Goal: Task Accomplishment & Management: Complete application form

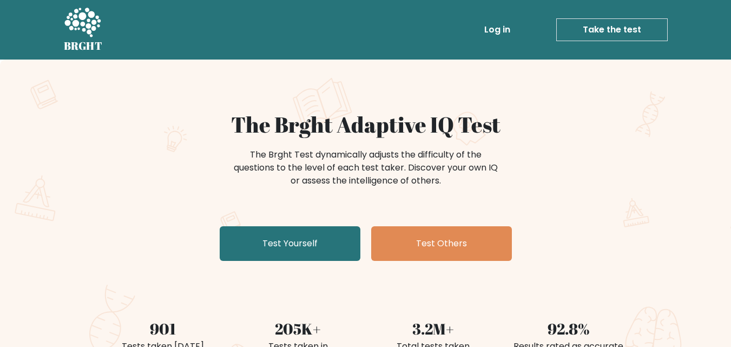
click at [620, 30] on link "Take the test" at bounding box center [611, 29] width 111 height 23
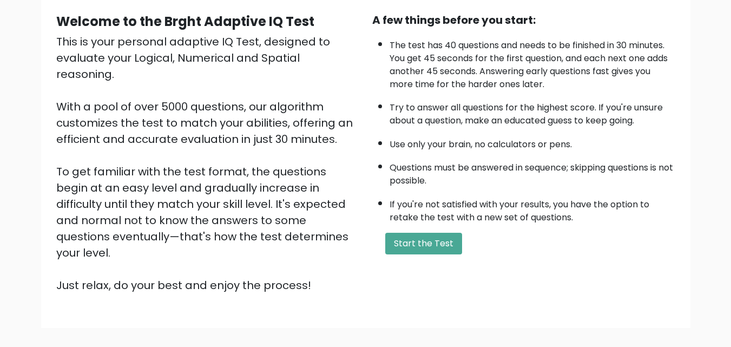
scroll to position [41, 0]
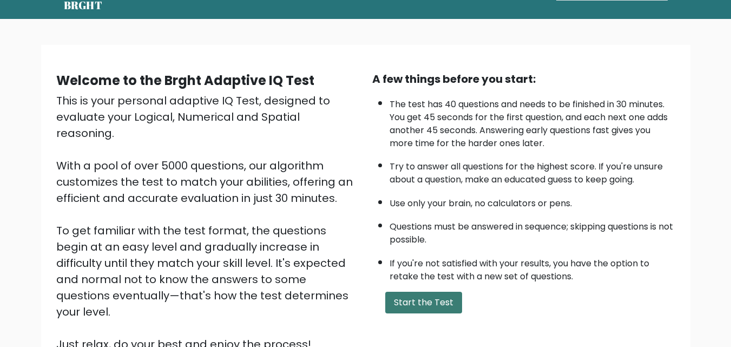
click at [417, 301] on button "Start the Test" at bounding box center [423, 303] width 77 height 22
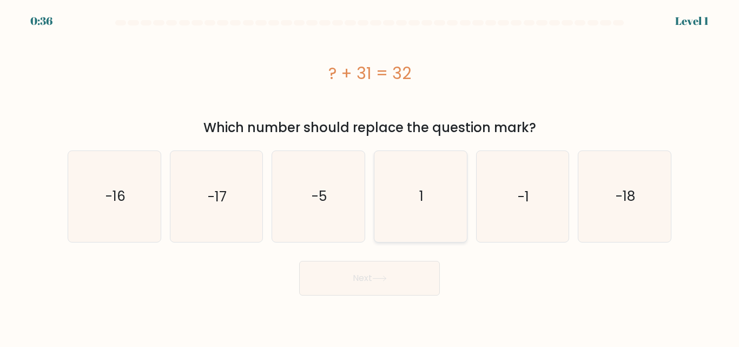
click at [422, 196] on text "1" at bounding box center [421, 196] width 4 height 19
click at [370, 176] on input "d. 1" at bounding box center [370, 175] width 1 height 3
radio input "true"
click at [376, 279] on icon at bounding box center [379, 278] width 15 height 6
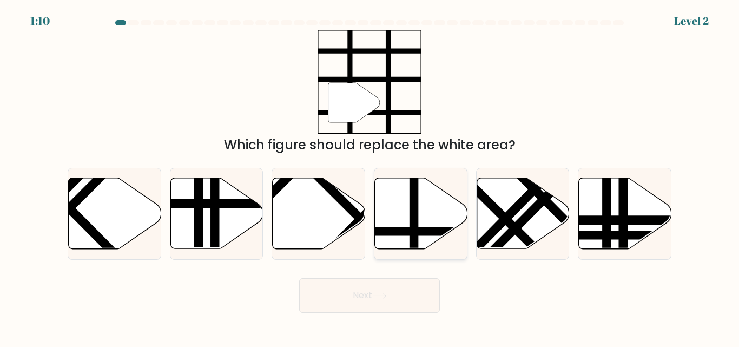
click at [408, 210] on icon at bounding box center [421, 213] width 93 height 71
click at [370, 176] on input "d." at bounding box center [370, 175] width 1 height 3
radio input "true"
click at [367, 298] on button "Next" at bounding box center [369, 295] width 141 height 35
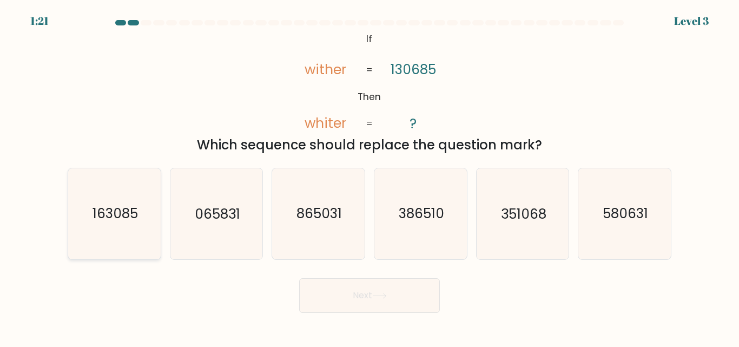
click at [97, 220] on text "163085" at bounding box center [115, 214] width 45 height 19
click at [370, 176] on input "a. 163085" at bounding box center [370, 175] width 1 height 3
radio input "true"
click at [359, 296] on button "Next" at bounding box center [369, 295] width 141 height 35
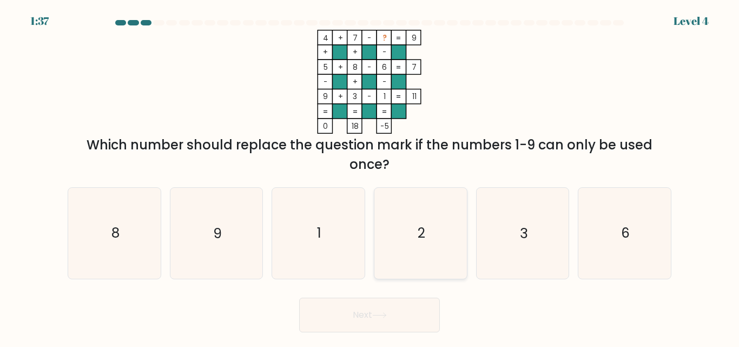
click at [430, 232] on icon "2" at bounding box center [421, 233] width 90 height 90
click at [370, 176] on input "d. 2" at bounding box center [370, 175] width 1 height 3
radio input "true"
click at [370, 312] on button "Next" at bounding box center [369, 315] width 141 height 35
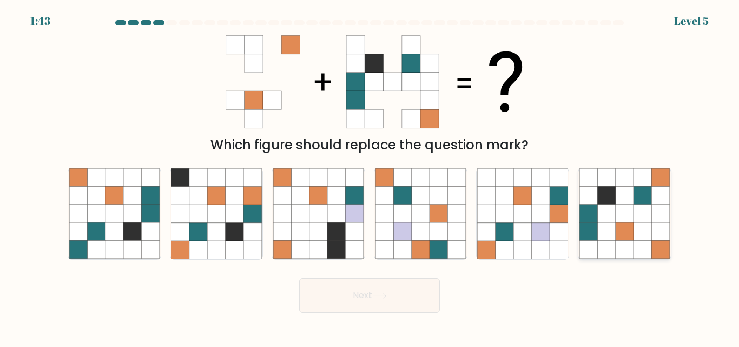
click at [605, 201] on icon at bounding box center [607, 196] width 18 height 18
click at [370, 176] on input "f." at bounding box center [370, 175] width 1 height 3
radio input "true"
click at [364, 296] on button "Next" at bounding box center [369, 295] width 141 height 35
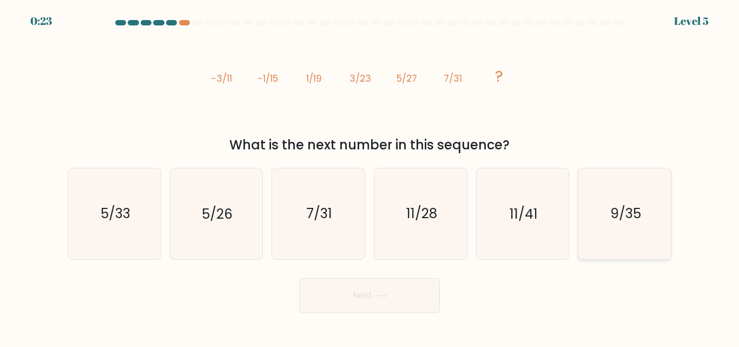
click at [616, 201] on icon "9/35" at bounding box center [625, 213] width 90 height 90
click at [370, 176] on input "f. 9/35" at bounding box center [370, 175] width 1 height 3
radio input "true"
click at [362, 296] on button "Next" at bounding box center [369, 295] width 141 height 35
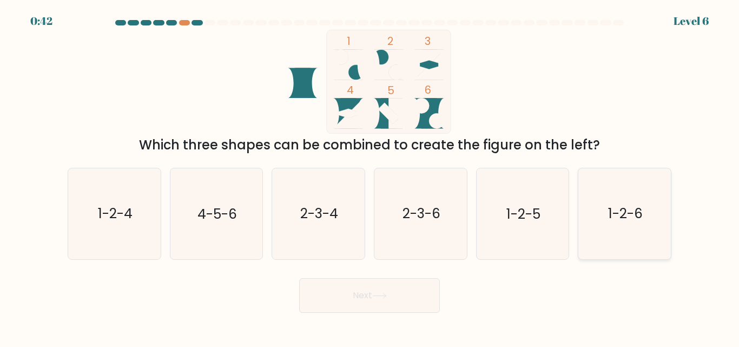
click at [622, 218] on text "1-2-6" at bounding box center [625, 214] width 35 height 19
click at [370, 176] on input "f. 1-2-6" at bounding box center [370, 175] width 1 height 3
radio input "true"
click at [354, 293] on button "Next" at bounding box center [369, 295] width 141 height 35
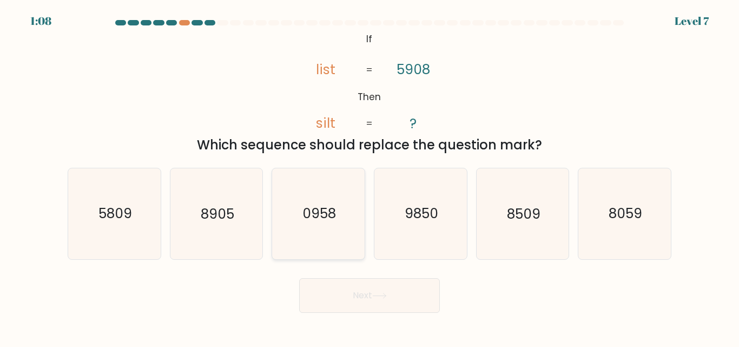
click at [326, 214] on text "0958" at bounding box center [320, 214] width 34 height 19
click at [370, 176] on input "c. 0958" at bounding box center [370, 175] width 1 height 3
radio input "true"
click at [365, 299] on button "Next" at bounding box center [369, 295] width 141 height 35
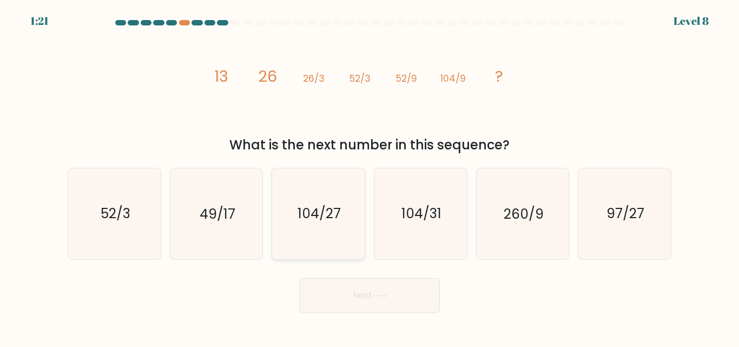
click at [308, 205] on text "104/27" at bounding box center [319, 214] width 43 height 19
click at [370, 176] on input "c. 104/27" at bounding box center [370, 175] width 1 height 3
radio input "true"
click at [359, 287] on button "Next" at bounding box center [369, 295] width 141 height 35
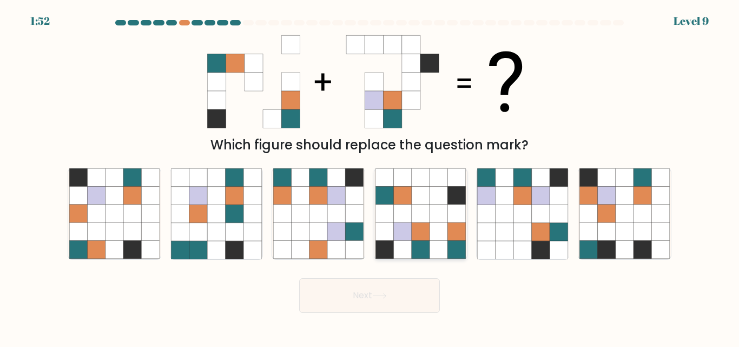
click at [417, 205] on icon at bounding box center [421, 214] width 18 height 18
click at [370, 176] on input "d." at bounding box center [370, 175] width 1 height 3
radio input "true"
click at [358, 296] on button "Next" at bounding box center [369, 295] width 141 height 35
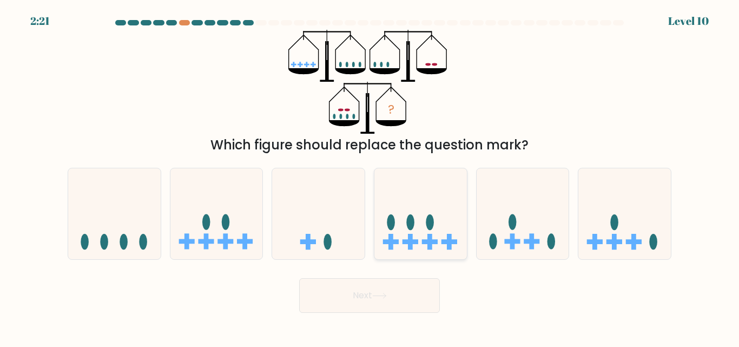
click at [413, 232] on icon at bounding box center [421, 213] width 93 height 76
click at [370, 176] on input "d." at bounding box center [370, 175] width 1 height 3
radio input "true"
click at [370, 290] on button "Next" at bounding box center [369, 295] width 141 height 35
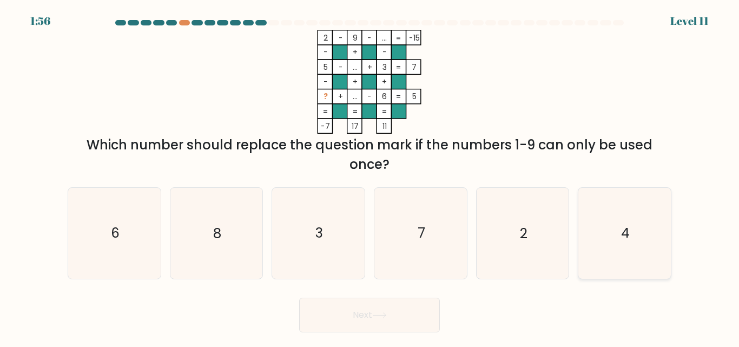
click at [617, 246] on icon "4" at bounding box center [625, 233] width 90 height 90
click at [370, 176] on input "f. 4" at bounding box center [370, 175] width 1 height 3
radio input "true"
click at [358, 320] on button "Next" at bounding box center [369, 315] width 141 height 35
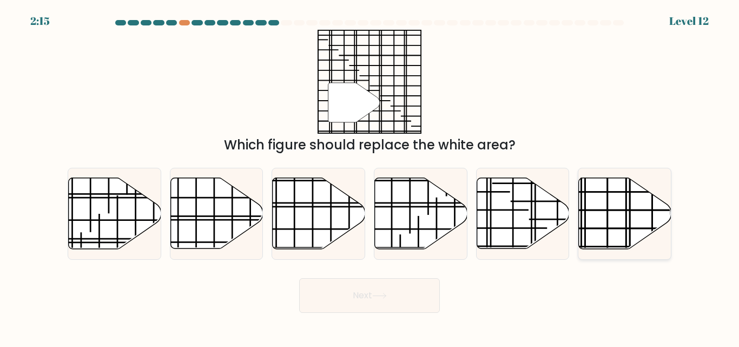
click at [606, 199] on icon at bounding box center [625, 213] width 93 height 71
click at [370, 176] on input "f." at bounding box center [370, 175] width 1 height 3
radio input "true"
click at [373, 288] on button "Next" at bounding box center [369, 295] width 141 height 35
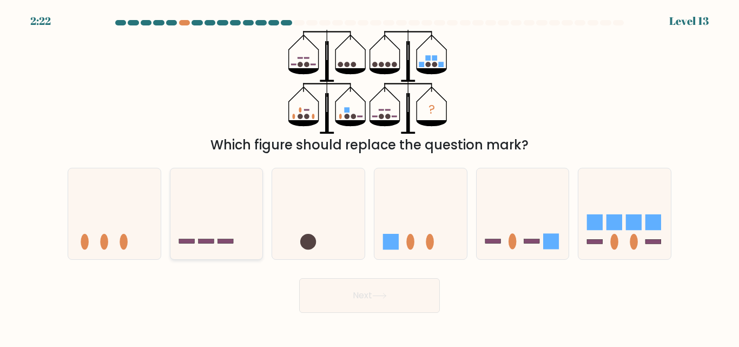
click at [216, 218] on icon at bounding box center [216, 213] width 93 height 76
click at [370, 176] on input "b." at bounding box center [370, 175] width 1 height 3
radio input "true"
click at [362, 300] on button "Next" at bounding box center [369, 295] width 141 height 35
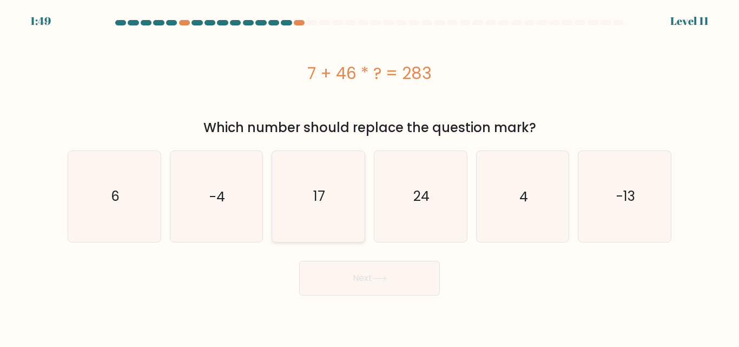
click at [318, 196] on text "17" at bounding box center [319, 196] width 12 height 19
click at [370, 176] on input "c. 17" at bounding box center [370, 175] width 1 height 3
radio input "true"
click at [336, 281] on button "Next" at bounding box center [369, 278] width 141 height 35
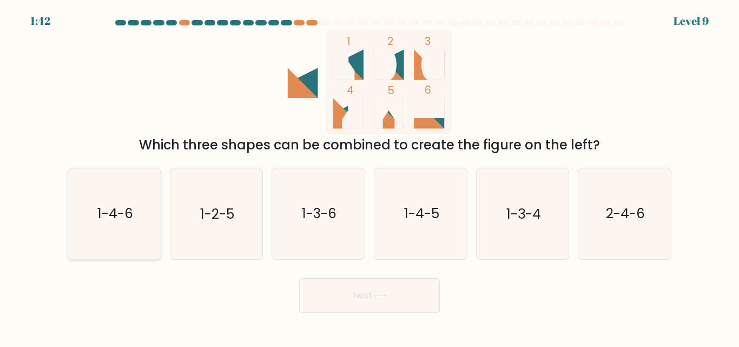
click at [129, 245] on icon "1-4-6" at bounding box center [114, 213] width 90 height 90
click at [370, 176] on input "a. 1-4-6" at bounding box center [370, 175] width 1 height 3
radio input "true"
click at [373, 293] on button "Next" at bounding box center [369, 295] width 141 height 35
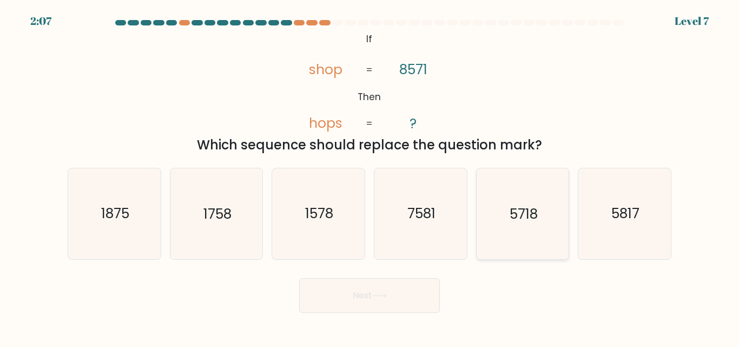
click at [524, 219] on text "5718" at bounding box center [524, 214] width 28 height 19
click at [370, 176] on input "e. 5718" at bounding box center [370, 175] width 1 height 3
radio input "true"
click at [377, 291] on button "Next" at bounding box center [369, 295] width 141 height 35
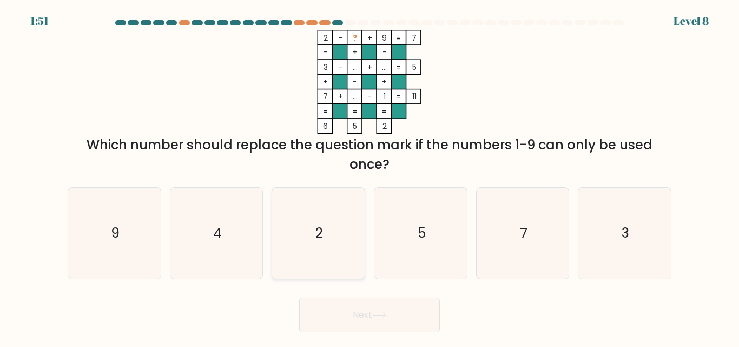
click at [320, 228] on text "2" at bounding box center [320, 233] width 8 height 19
click at [370, 176] on input "c. 2" at bounding box center [370, 175] width 1 height 3
radio input "true"
click at [350, 314] on button "Next" at bounding box center [369, 315] width 141 height 35
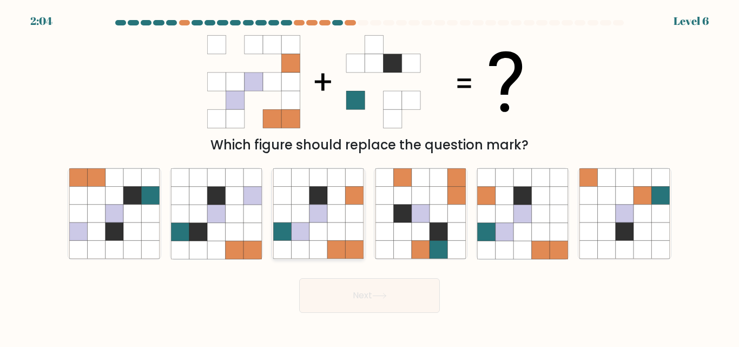
click at [333, 212] on icon at bounding box center [336, 214] width 18 height 18
click at [370, 176] on input "c." at bounding box center [370, 175] width 1 height 3
radio input "true"
click at [358, 295] on button "Next" at bounding box center [369, 295] width 141 height 35
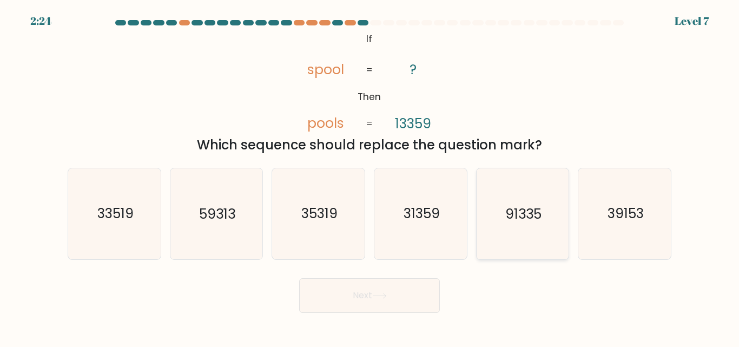
click at [519, 224] on icon "91335" at bounding box center [522, 213] width 90 height 90
click at [370, 176] on input "e. 91335" at bounding box center [370, 175] width 1 height 3
radio input "true"
click at [386, 300] on button "Next" at bounding box center [369, 295] width 141 height 35
click at [355, 294] on button "Next" at bounding box center [369, 295] width 141 height 35
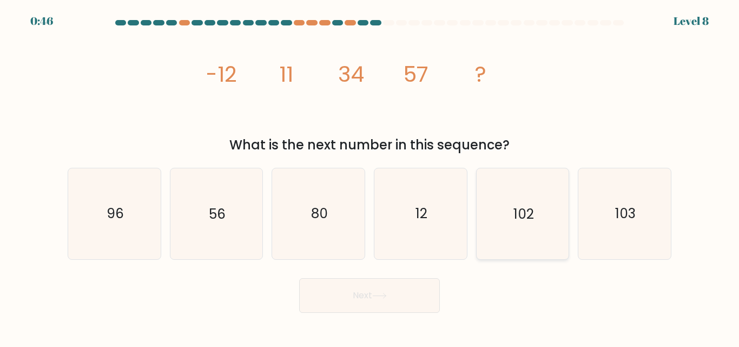
click at [525, 215] on text "102" at bounding box center [524, 214] width 21 height 19
click at [370, 176] on input "e. 102" at bounding box center [370, 175] width 1 height 3
radio input "true"
click at [357, 296] on button "Next" at bounding box center [369, 295] width 141 height 35
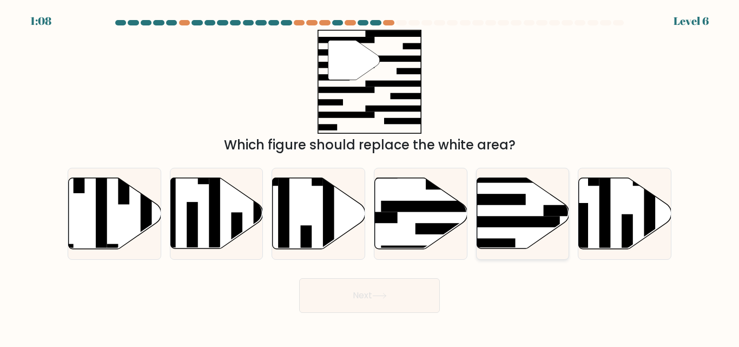
click at [520, 191] on icon at bounding box center [523, 213] width 93 height 71
click at [370, 176] on input "e." at bounding box center [370, 175] width 1 height 3
radio input "true"
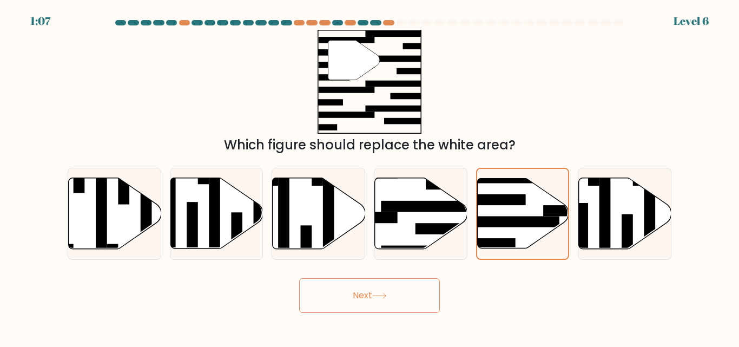
click at [363, 296] on button "Next" at bounding box center [369, 295] width 141 height 35
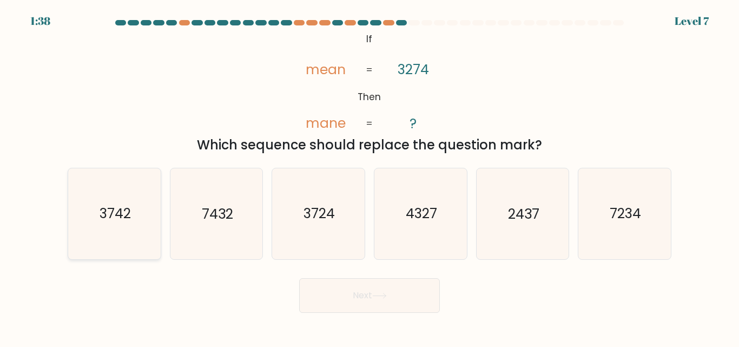
click at [113, 227] on icon "3742" at bounding box center [114, 213] width 90 height 90
click at [370, 176] on input "a. 3742" at bounding box center [370, 175] width 1 height 3
radio input "true"
click at [377, 294] on icon at bounding box center [379, 296] width 15 height 6
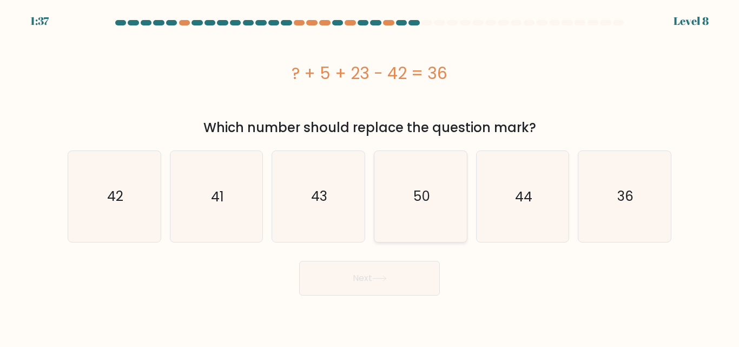
click at [432, 195] on icon "50" at bounding box center [421, 196] width 90 height 90
click at [370, 176] on input "d. 50" at bounding box center [370, 175] width 1 height 3
radio input "true"
click at [367, 282] on button "Next" at bounding box center [369, 278] width 141 height 35
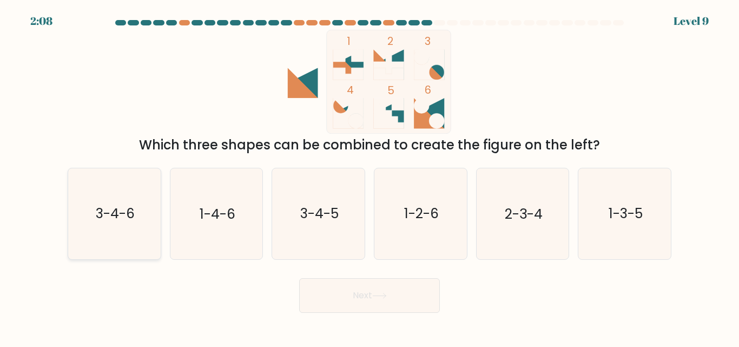
click at [124, 225] on icon "3-4-6" at bounding box center [114, 213] width 90 height 90
click at [370, 176] on input "a. 3-4-6" at bounding box center [370, 175] width 1 height 3
radio input "true"
click at [352, 292] on button "Next" at bounding box center [369, 295] width 141 height 35
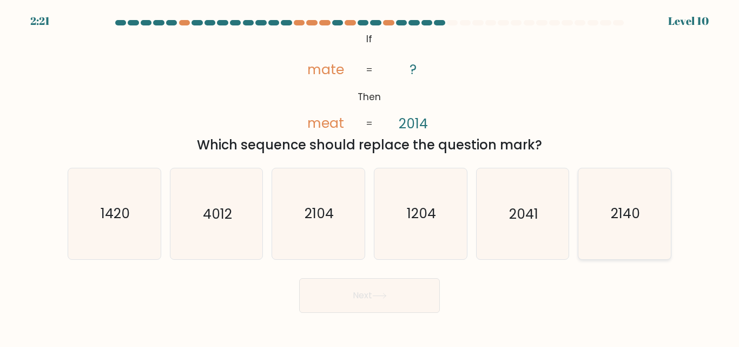
click at [621, 222] on text "2140" at bounding box center [625, 214] width 29 height 19
click at [370, 176] on input "f. 2140" at bounding box center [370, 175] width 1 height 3
radio input "true"
click at [346, 299] on button "Next" at bounding box center [369, 295] width 141 height 35
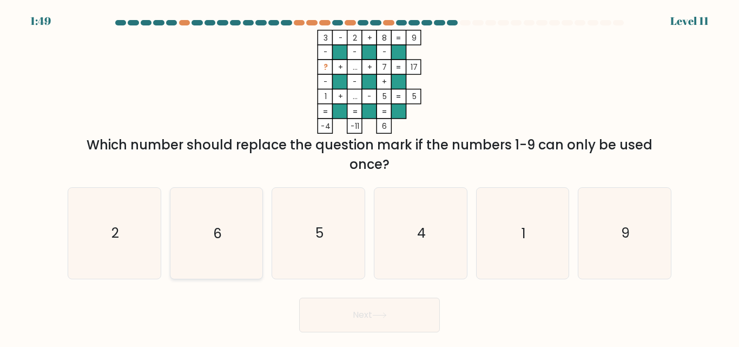
click at [229, 214] on icon "6" at bounding box center [216, 233] width 90 height 90
click at [370, 176] on input "b. 6" at bounding box center [370, 175] width 1 height 3
radio input "true"
click at [356, 314] on button "Next" at bounding box center [369, 315] width 141 height 35
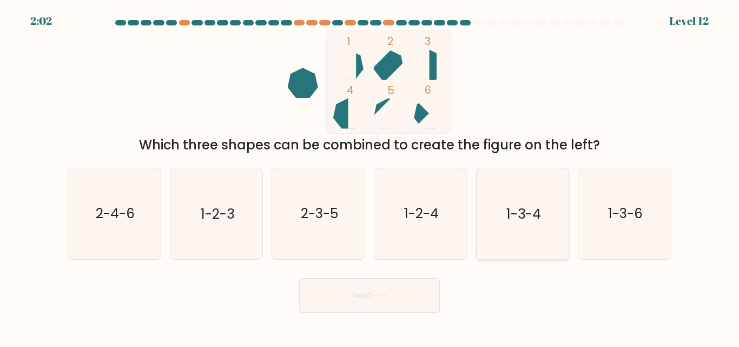
click at [513, 221] on text "1-3-4" at bounding box center [524, 214] width 35 height 19
click at [370, 176] on input "e. 1-3-4" at bounding box center [370, 175] width 1 height 3
radio input "true"
click at [366, 289] on button "Next" at bounding box center [369, 295] width 141 height 35
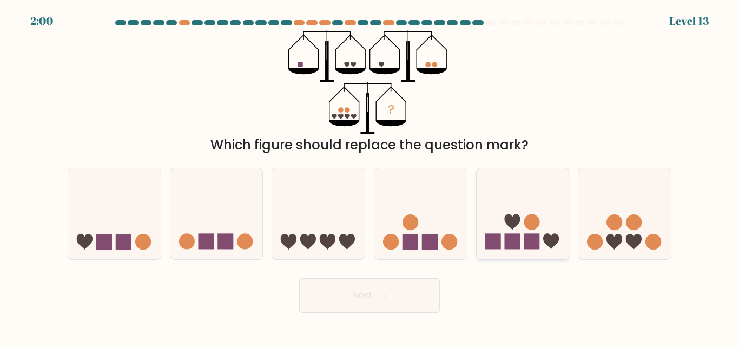
click at [541, 218] on icon at bounding box center [523, 213] width 93 height 76
click at [370, 176] on input "e." at bounding box center [370, 175] width 1 height 3
radio input "true"
click at [360, 293] on button "Next" at bounding box center [369, 295] width 141 height 35
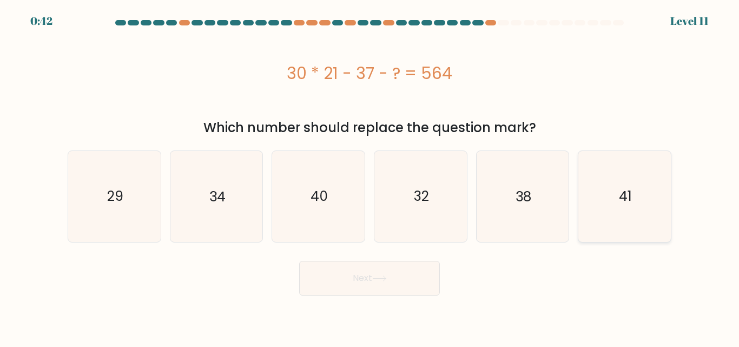
click at [649, 201] on icon "41" at bounding box center [625, 196] width 90 height 90
click at [370, 176] on input "f. 41" at bounding box center [370, 175] width 1 height 3
radio input "true"
click at [362, 278] on button "Next" at bounding box center [369, 278] width 141 height 35
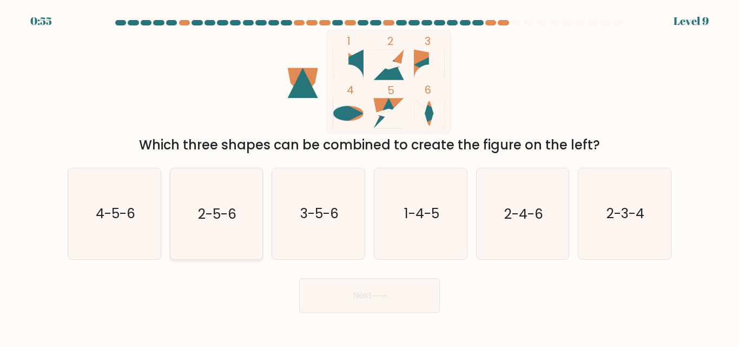
click at [216, 216] on text "2-5-6" at bounding box center [217, 214] width 38 height 19
click at [370, 176] on input "b. 2-5-6" at bounding box center [370, 175] width 1 height 3
radio input "true"
click at [364, 292] on button "Next" at bounding box center [369, 295] width 141 height 35
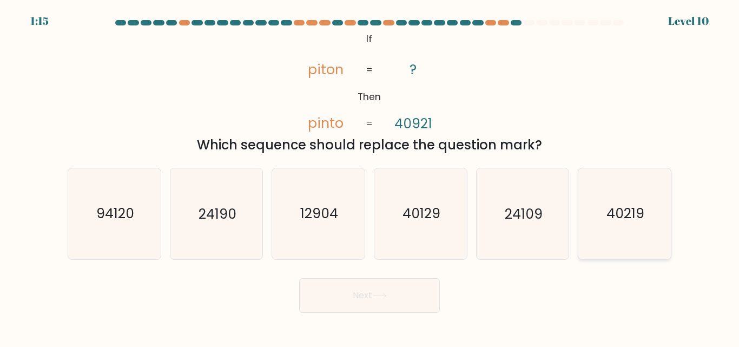
click at [616, 226] on icon "40219" at bounding box center [625, 213] width 90 height 90
click at [370, 176] on input "f. 40219" at bounding box center [370, 175] width 1 height 3
radio input "true"
click at [363, 301] on button "Next" at bounding box center [369, 295] width 141 height 35
click at [365, 294] on button "Next" at bounding box center [369, 295] width 141 height 35
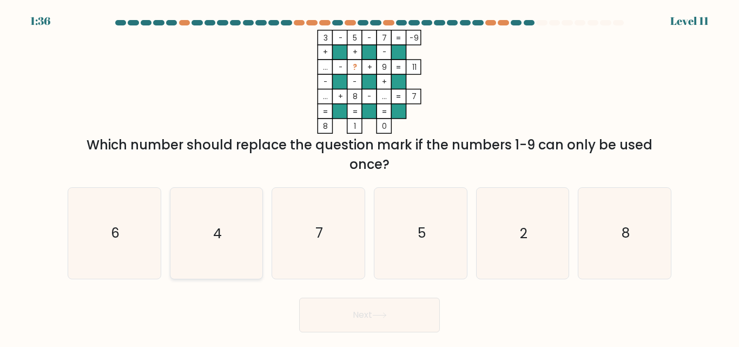
click at [194, 228] on icon "4" at bounding box center [216, 233] width 90 height 90
click at [370, 176] on input "b. 4" at bounding box center [370, 175] width 1 height 3
radio input "true"
click at [357, 315] on button "Next" at bounding box center [369, 315] width 141 height 35
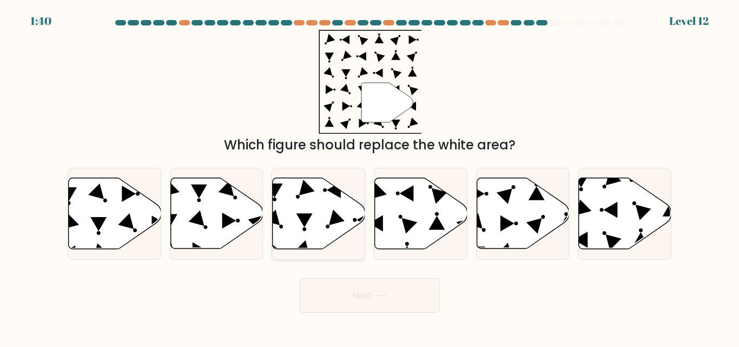
click at [312, 216] on icon at bounding box center [319, 213] width 93 height 71
click at [370, 176] on input "c." at bounding box center [370, 175] width 1 height 3
radio input "true"
click at [356, 299] on button "Next" at bounding box center [369, 295] width 141 height 35
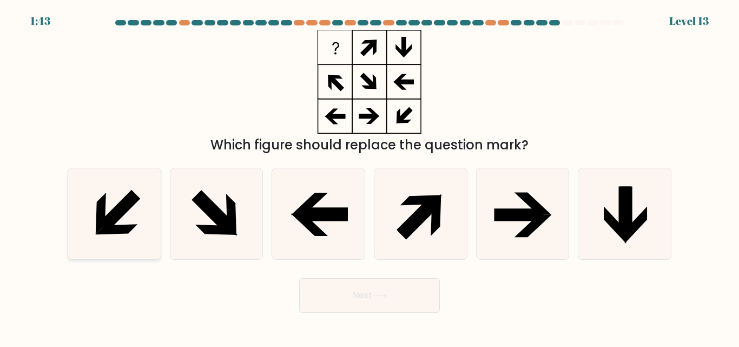
click at [106, 215] on icon at bounding box center [114, 213] width 90 height 90
click at [370, 176] on input "a." at bounding box center [370, 175] width 1 height 3
radio input "true"
click at [375, 295] on button "Next" at bounding box center [369, 295] width 141 height 35
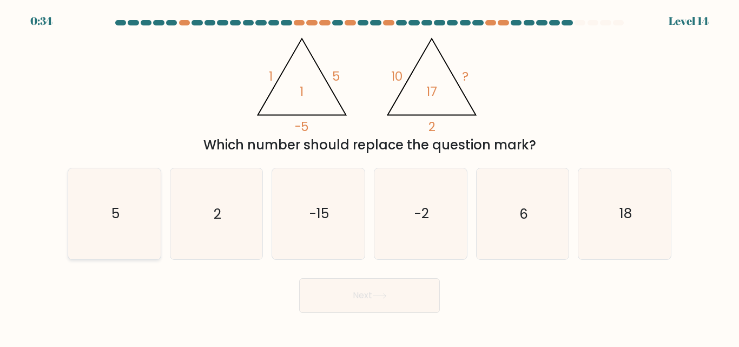
click at [106, 213] on icon "5" at bounding box center [114, 213] width 90 height 90
click at [370, 176] on input "a. 5" at bounding box center [370, 175] width 1 height 3
radio input "true"
click at [370, 296] on button "Next" at bounding box center [369, 295] width 141 height 35
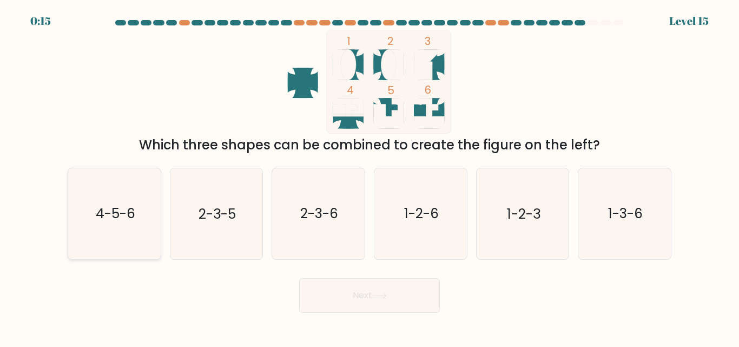
click at [124, 208] on text "4-5-6" at bounding box center [115, 214] width 40 height 19
click at [370, 176] on input "a. 4-5-6" at bounding box center [370, 175] width 1 height 3
radio input "true"
click at [374, 296] on button "Next" at bounding box center [369, 295] width 141 height 35
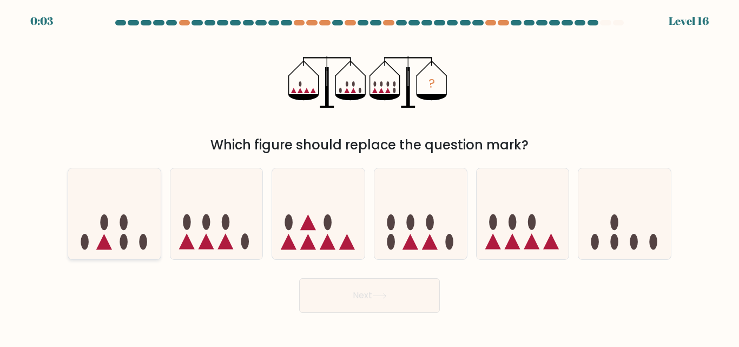
click at [118, 230] on icon at bounding box center [114, 213] width 93 height 76
click at [370, 176] on input "a." at bounding box center [370, 175] width 1 height 3
radio input "true"
click at [349, 291] on button "Next" at bounding box center [369, 295] width 141 height 35
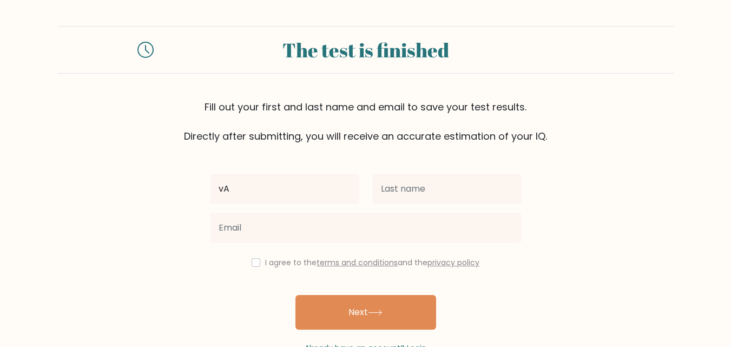
type input "v"
type input "[PERSON_NAME]"
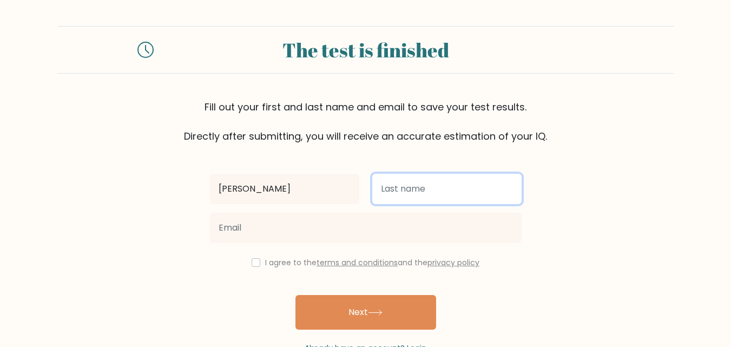
click at [412, 194] on input "text" at bounding box center [446, 189] width 149 height 30
type input "Cagata"
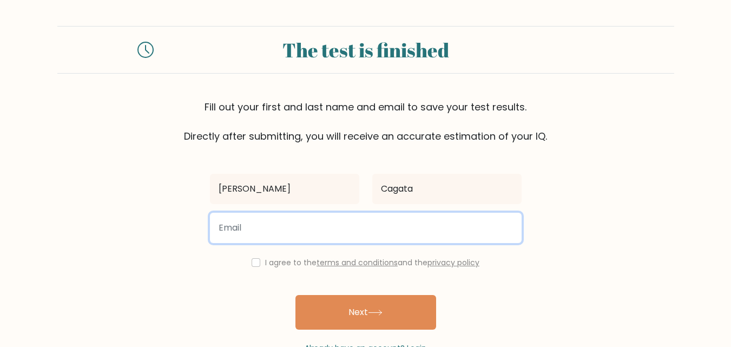
click at [364, 229] on input "email" at bounding box center [366, 228] width 312 height 30
type input "cfjv06@gmail.com"
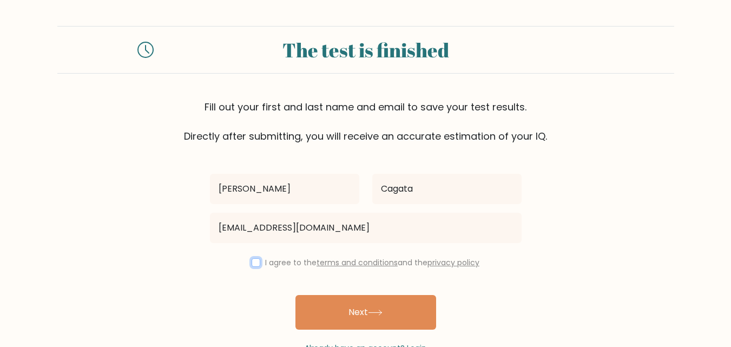
click at [252, 264] on input "checkbox" at bounding box center [256, 262] width 9 height 9
checkbox input "true"
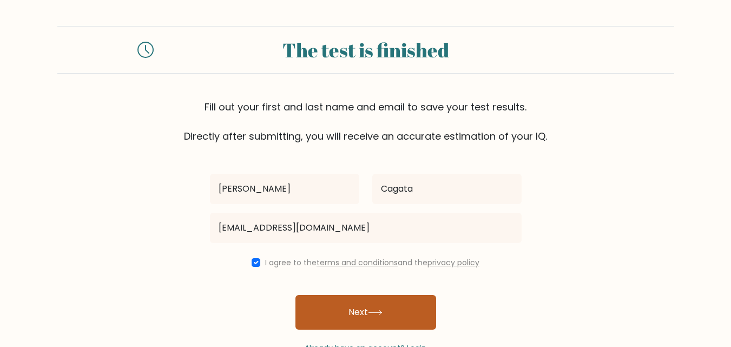
click at [369, 307] on button "Next" at bounding box center [366, 312] width 141 height 35
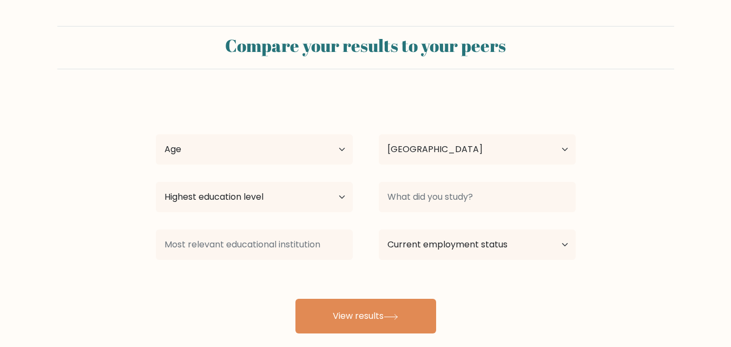
select select "PH"
click at [343, 151] on select "Age Under [DEMOGRAPHIC_DATA] [DEMOGRAPHIC_DATA] [DEMOGRAPHIC_DATA] [DEMOGRAPHIC…" at bounding box center [254, 149] width 197 height 30
select select "35_44"
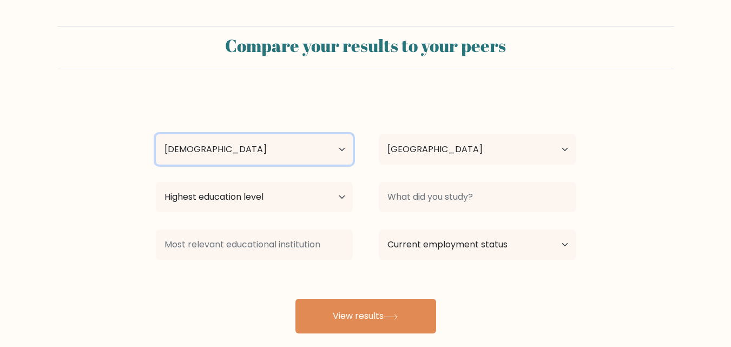
click at [156, 134] on select "Age Under [DEMOGRAPHIC_DATA] [DEMOGRAPHIC_DATA] [DEMOGRAPHIC_DATA] [DEMOGRAPHIC…" at bounding box center [254, 149] width 197 height 30
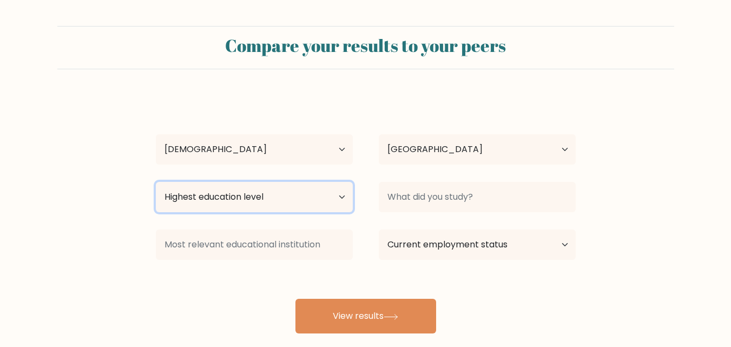
click at [338, 198] on select "Highest education level No schooling Primary Lower Secondary Upper Secondary Oc…" at bounding box center [254, 197] width 197 height 30
select select "bachelors_degree"
click at [156, 182] on select "Highest education level No schooling Primary Lower Secondary Upper Secondary Oc…" at bounding box center [254, 197] width 197 height 30
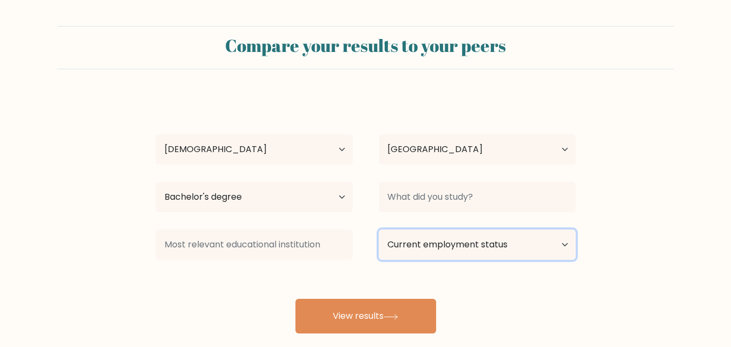
click at [567, 242] on select "Current employment status Employed Student Retired Other / prefer not to answer" at bounding box center [477, 244] width 197 height 30
select select "other"
click at [379, 229] on select "Current employment status Employed Student Retired Other / prefer not to answer" at bounding box center [477, 244] width 197 height 30
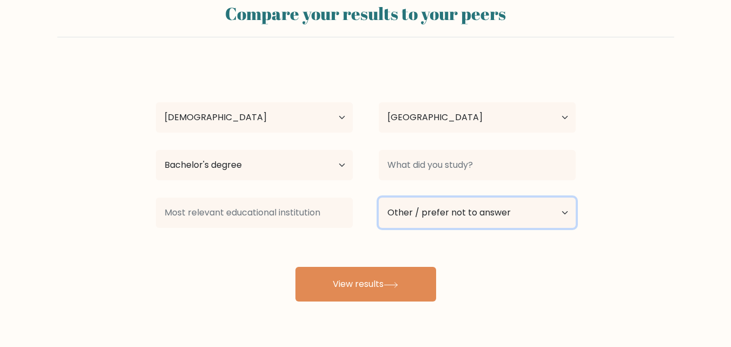
scroll to position [63, 0]
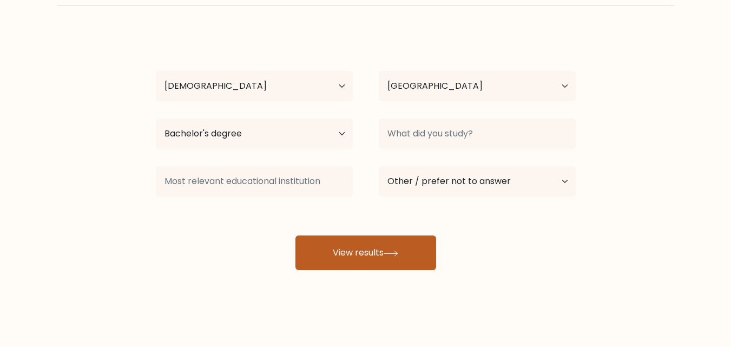
click at [350, 253] on button "View results" at bounding box center [366, 252] width 141 height 35
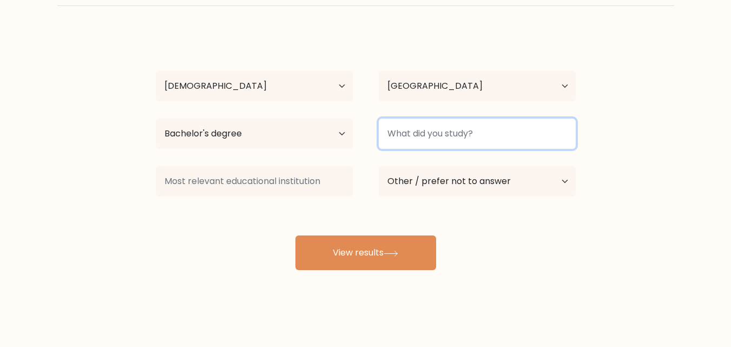
click at [457, 127] on input at bounding box center [477, 134] width 197 height 30
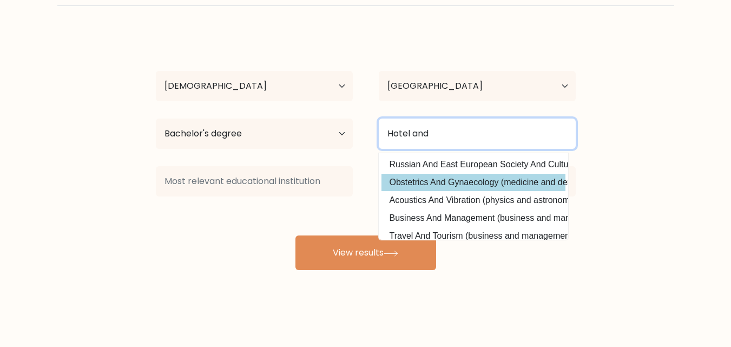
scroll to position [54, 0]
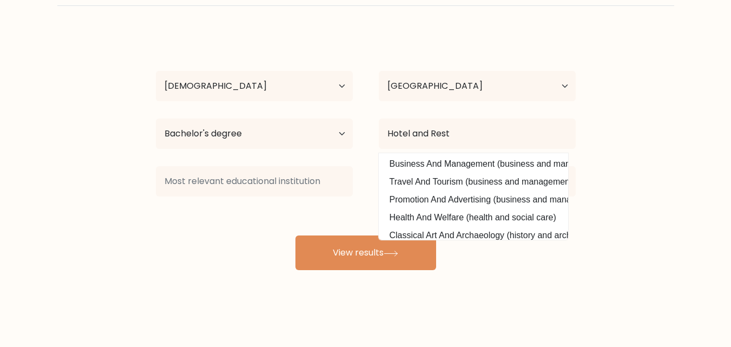
click at [470, 166] on div "Van [PERSON_NAME] Age Under [DEMOGRAPHIC_DATA] [DEMOGRAPHIC_DATA] [DEMOGRAPHIC_…" at bounding box center [365, 151] width 433 height 238
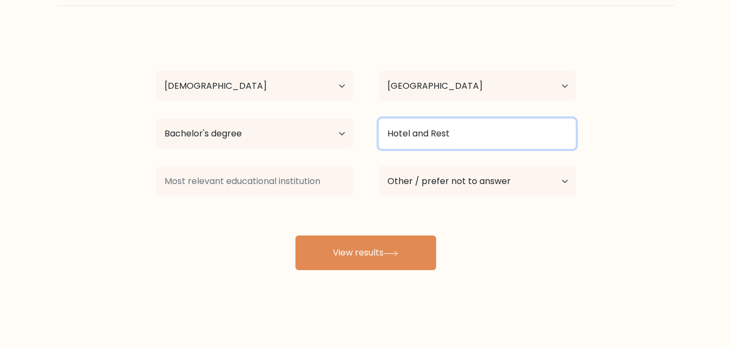
click at [455, 134] on input "Hotel and Rest" at bounding box center [477, 134] width 197 height 30
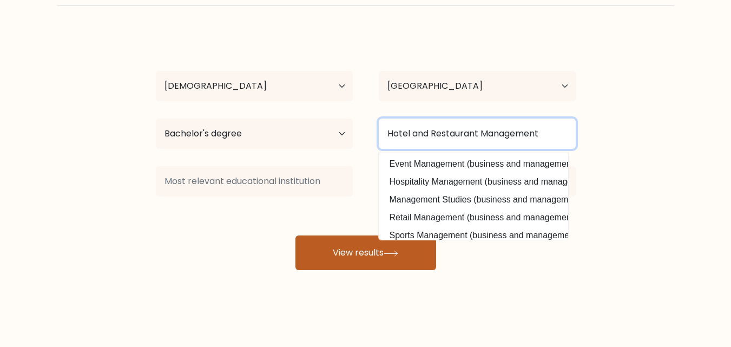
type input "Hotel and Restaurant Management"
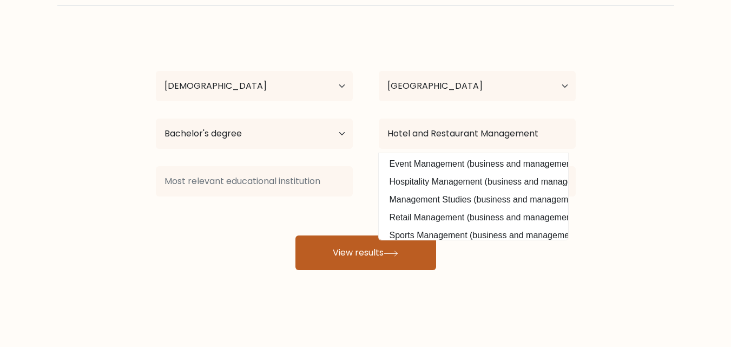
click at [344, 257] on button "View results" at bounding box center [366, 252] width 141 height 35
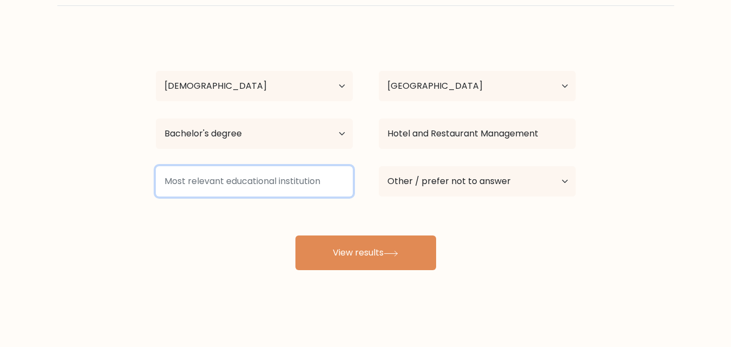
click at [311, 183] on input at bounding box center [254, 181] width 197 height 30
type input "P"
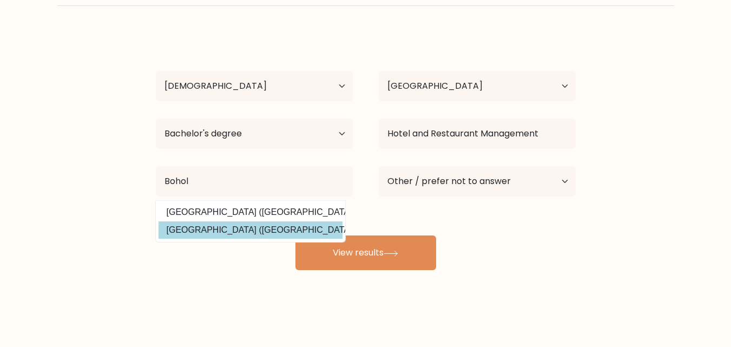
click at [213, 232] on option "Bohol Island State University (Philippines)" at bounding box center [251, 229] width 184 height 17
type input "[GEOGRAPHIC_DATA]"
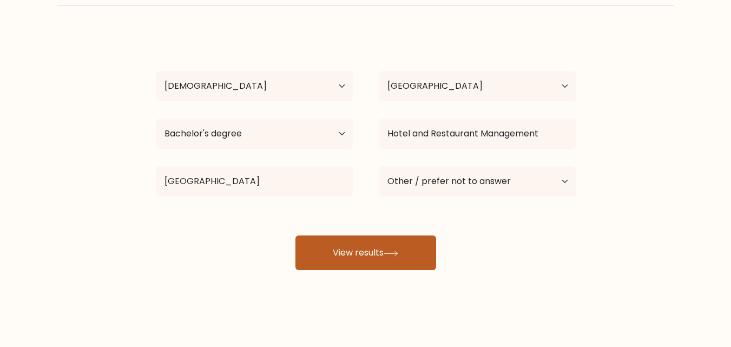
click at [378, 254] on button "View results" at bounding box center [366, 252] width 141 height 35
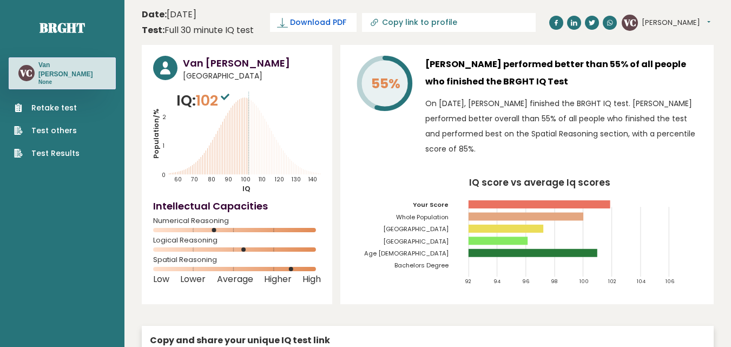
click at [307, 21] on span "Download PDF" at bounding box center [318, 22] width 56 height 11
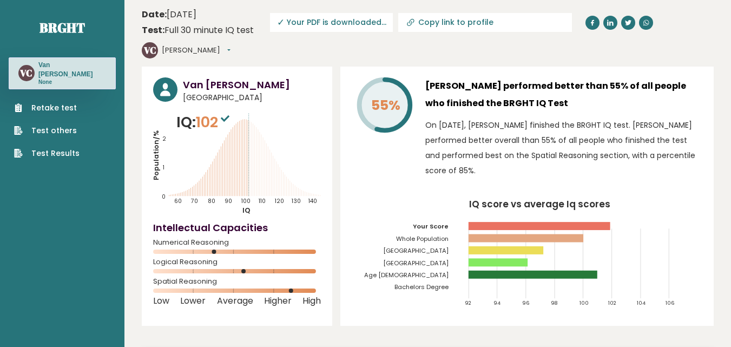
click at [45, 102] on link "Retake test" at bounding box center [46, 107] width 65 height 11
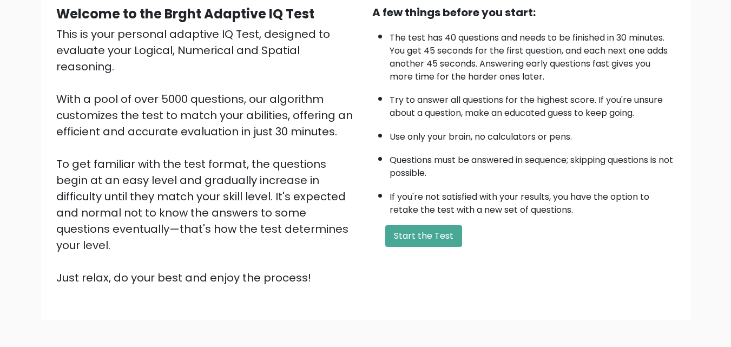
scroll to position [108, 0]
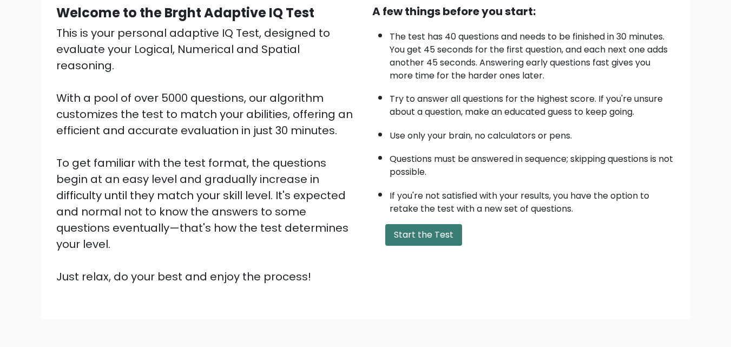
click at [419, 228] on button "Start the Test" at bounding box center [423, 235] width 77 height 22
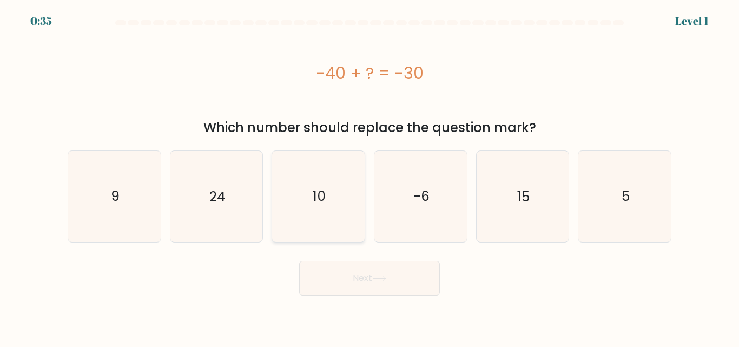
click at [323, 186] on icon "10" at bounding box center [318, 196] width 90 height 90
click at [370, 176] on input "c. 10" at bounding box center [370, 175] width 1 height 3
radio input "true"
click at [363, 274] on button "Next" at bounding box center [369, 278] width 141 height 35
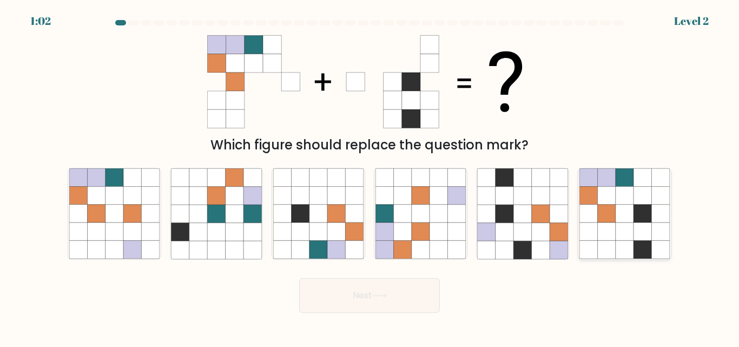
click at [625, 222] on icon at bounding box center [625, 214] width 18 height 18
click at [370, 176] on input "f." at bounding box center [370, 175] width 1 height 3
radio input "true"
click at [355, 296] on button "Next" at bounding box center [369, 295] width 141 height 35
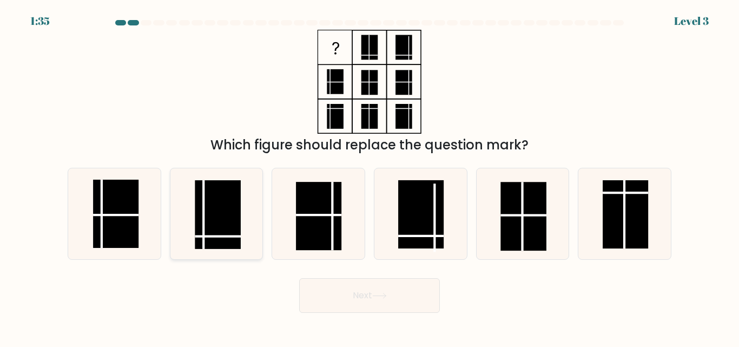
click at [209, 230] on rect at bounding box center [217, 214] width 45 height 68
click at [370, 176] on input "b." at bounding box center [370, 175] width 1 height 3
radio input "true"
click at [359, 292] on button "Next" at bounding box center [369, 295] width 141 height 35
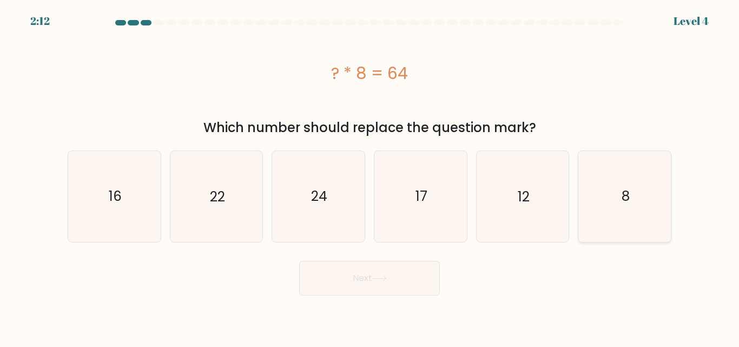
click at [629, 194] on text "8" at bounding box center [626, 196] width 8 height 19
click at [370, 176] on input "f. 8" at bounding box center [370, 175] width 1 height 3
radio input "true"
click at [369, 279] on button "Next" at bounding box center [369, 278] width 141 height 35
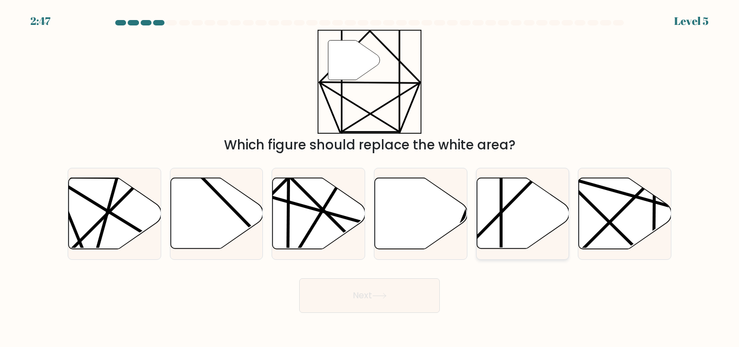
click at [507, 222] on icon at bounding box center [523, 213] width 93 height 71
click at [370, 176] on input "e." at bounding box center [370, 175] width 1 height 3
radio input "true"
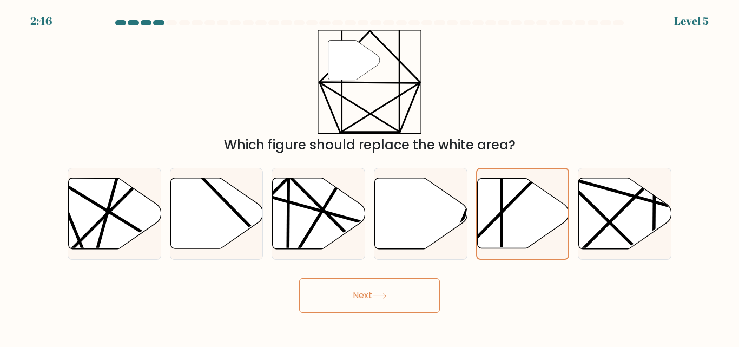
click at [363, 295] on button "Next" at bounding box center [369, 295] width 141 height 35
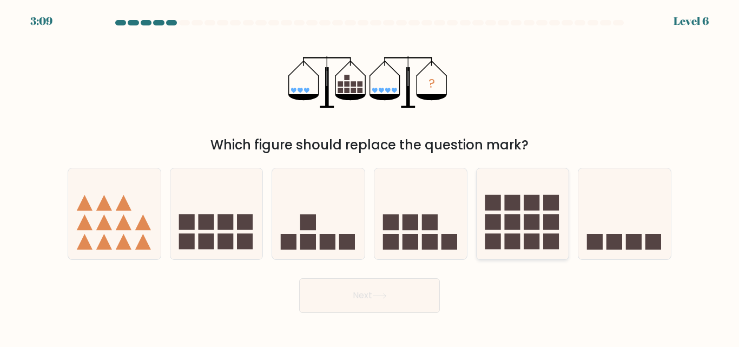
click at [520, 222] on rect at bounding box center [512, 222] width 16 height 16
click at [370, 176] on input "e." at bounding box center [370, 175] width 1 height 3
radio input "true"
click at [354, 293] on button "Next" at bounding box center [369, 295] width 141 height 35
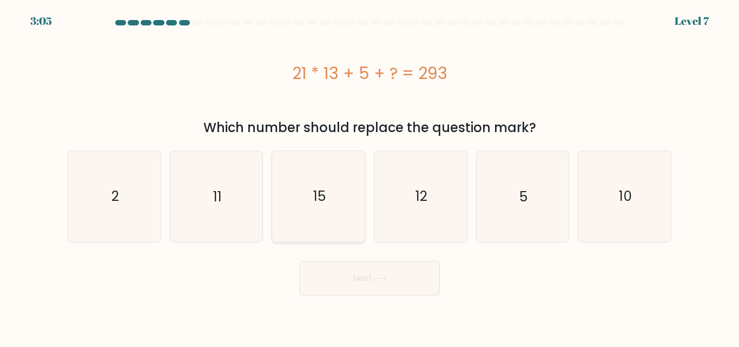
click at [305, 185] on icon "15" at bounding box center [318, 196] width 90 height 90
click at [370, 176] on input "c. 15" at bounding box center [370, 175] width 1 height 3
radio input "true"
click at [364, 278] on button "Next" at bounding box center [369, 278] width 141 height 35
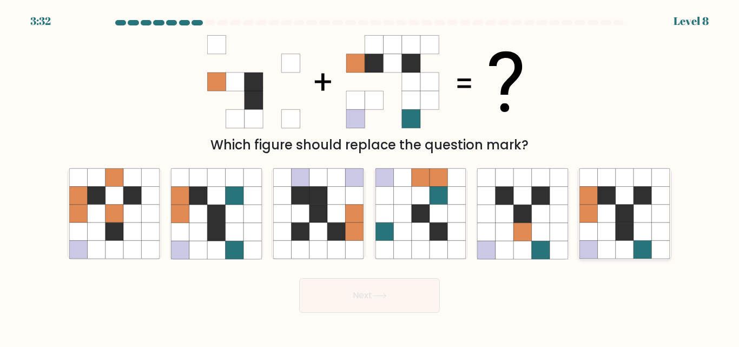
click at [606, 212] on icon at bounding box center [607, 214] width 18 height 18
click at [370, 176] on input "f." at bounding box center [370, 175] width 1 height 3
radio input "true"
click at [352, 294] on button "Next" at bounding box center [369, 295] width 141 height 35
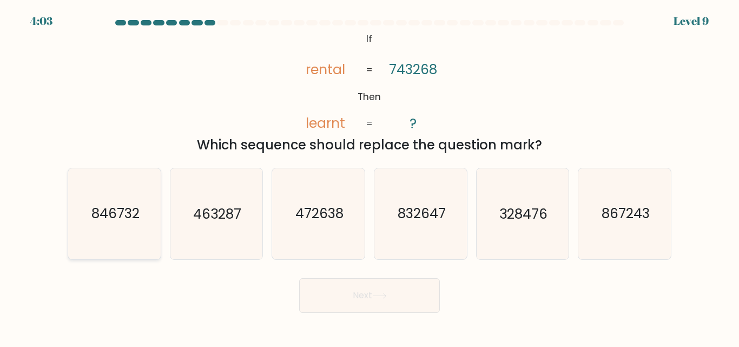
click at [100, 225] on icon "846732" at bounding box center [114, 213] width 90 height 90
click at [370, 176] on input "a. 846732" at bounding box center [370, 175] width 1 height 3
radio input "true"
click at [371, 298] on button "Next" at bounding box center [369, 295] width 141 height 35
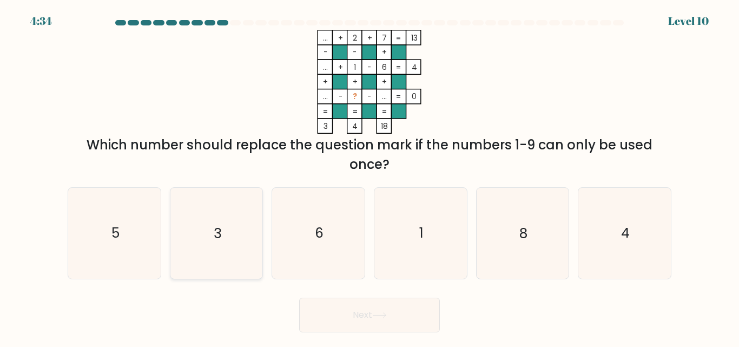
click at [218, 233] on text "3" at bounding box center [218, 233] width 8 height 19
click at [370, 176] on input "b. 3" at bounding box center [370, 175] width 1 height 3
radio input "true"
click at [360, 312] on button "Next" at bounding box center [369, 315] width 141 height 35
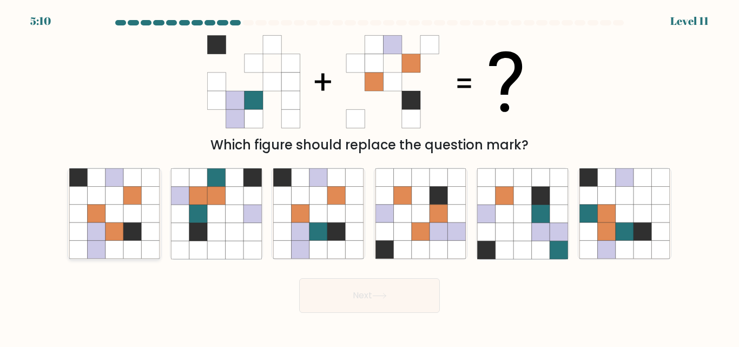
click at [115, 214] on icon at bounding box center [115, 214] width 18 height 18
click at [370, 176] on input "a." at bounding box center [370, 175] width 1 height 3
radio input "true"
click at [364, 286] on button "Next" at bounding box center [369, 295] width 141 height 35
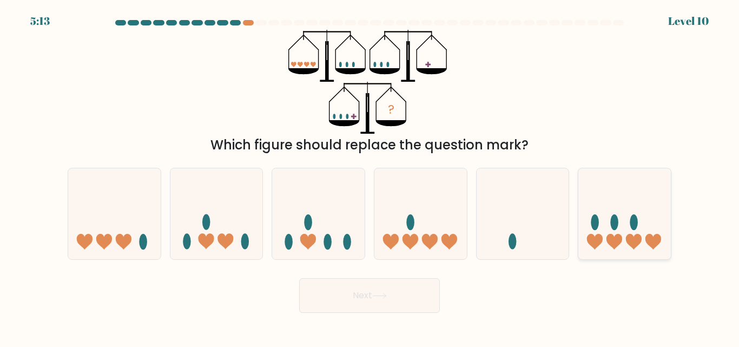
click at [635, 218] on ellipse at bounding box center [634, 222] width 8 height 16
click at [370, 176] on input "f." at bounding box center [370, 175] width 1 height 3
radio input "true"
click at [374, 298] on button "Next" at bounding box center [369, 295] width 141 height 35
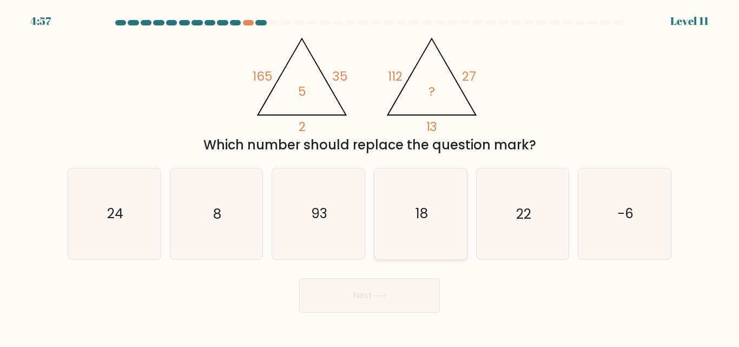
click at [429, 219] on icon "18" at bounding box center [421, 213] width 90 height 90
click at [370, 176] on input "d. 18" at bounding box center [370, 175] width 1 height 3
radio input "true"
click at [349, 291] on button "Next" at bounding box center [369, 295] width 141 height 35
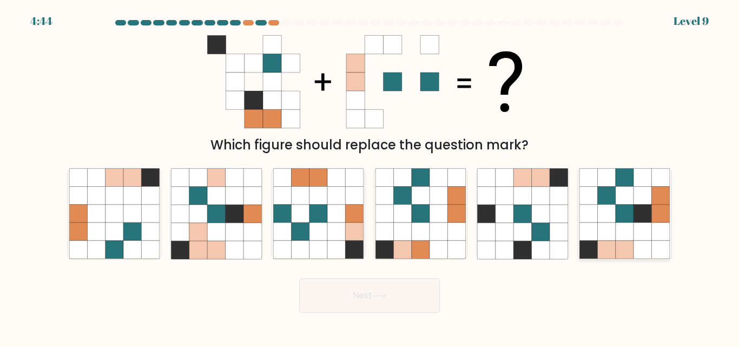
click at [622, 225] on icon at bounding box center [625, 232] width 18 height 18
click at [370, 176] on input "f." at bounding box center [370, 175] width 1 height 3
radio input "true"
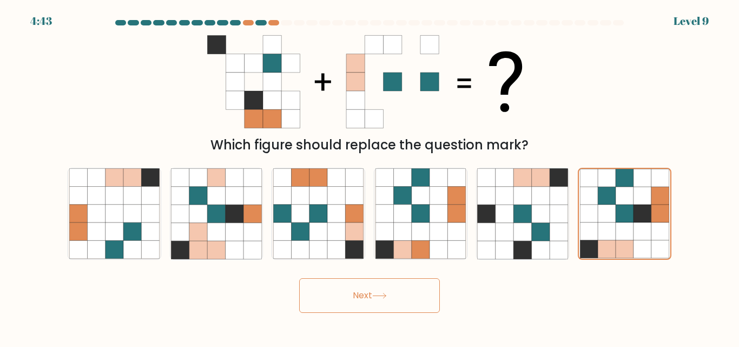
click at [369, 294] on button "Next" at bounding box center [369, 295] width 141 height 35
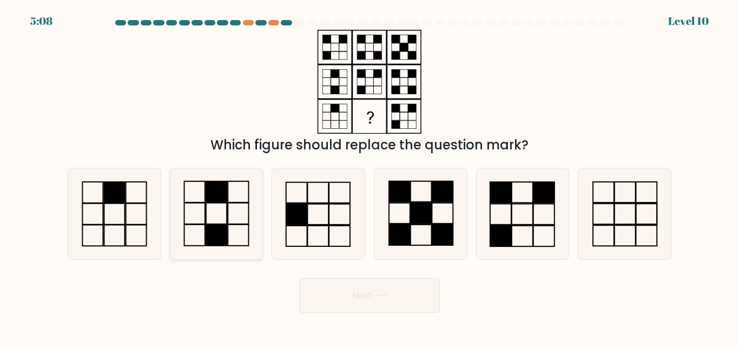
click at [216, 210] on icon at bounding box center [216, 213] width 90 height 90
click at [370, 176] on input "b." at bounding box center [370, 175] width 1 height 3
radio input "true"
click at [369, 289] on button "Next" at bounding box center [369, 295] width 141 height 35
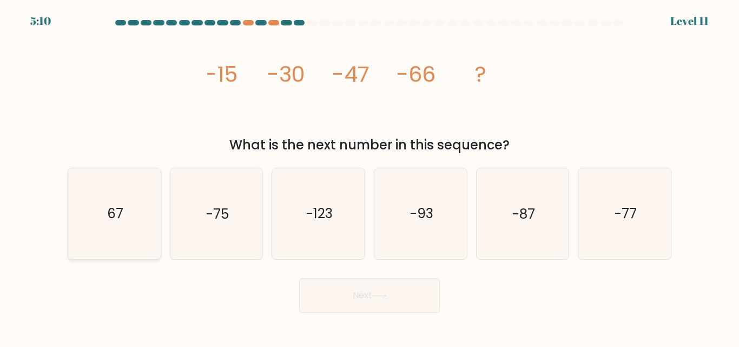
click at [120, 224] on icon "67" at bounding box center [114, 213] width 90 height 90
click at [370, 176] on input "a. 67" at bounding box center [370, 175] width 1 height 3
radio input "true"
click at [357, 291] on button "Next" at bounding box center [369, 295] width 141 height 35
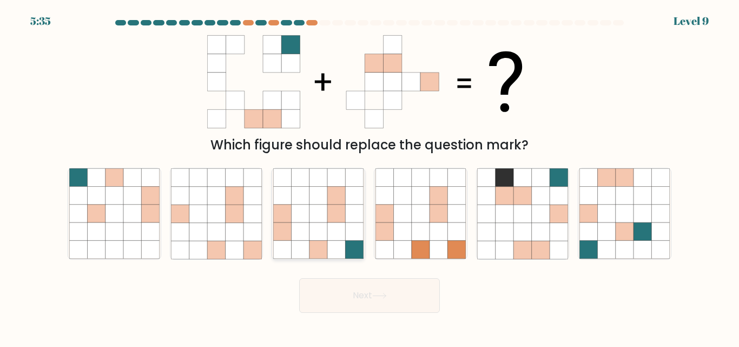
click at [327, 203] on icon at bounding box center [319, 196] width 18 height 18
click at [370, 176] on input "c." at bounding box center [370, 175] width 1 height 3
radio input "true"
click at [346, 294] on button "Next" at bounding box center [369, 295] width 141 height 35
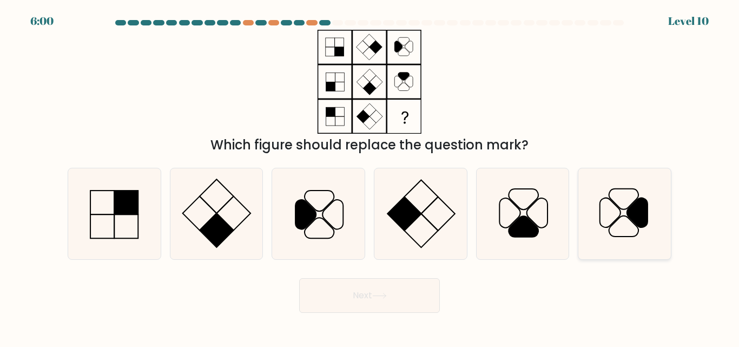
click at [618, 206] on icon at bounding box center [623, 199] width 29 height 21
click at [370, 176] on input "f." at bounding box center [370, 175] width 1 height 3
radio input "true"
click at [356, 295] on button "Next" at bounding box center [369, 295] width 141 height 35
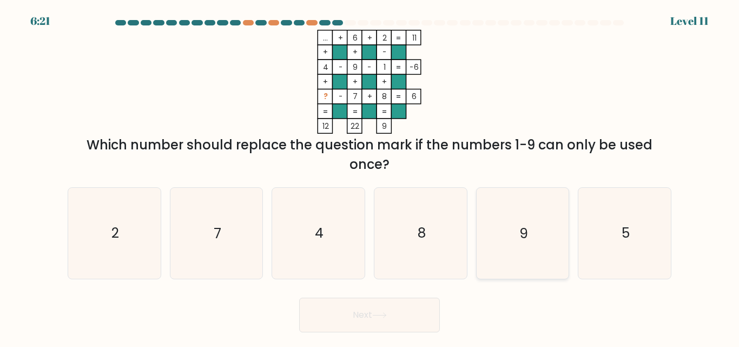
click at [504, 226] on icon "9" at bounding box center [522, 233] width 90 height 90
click at [370, 176] on input "e. 9" at bounding box center [370, 175] width 1 height 3
radio input "true"
click at [377, 310] on button "Next" at bounding box center [369, 315] width 141 height 35
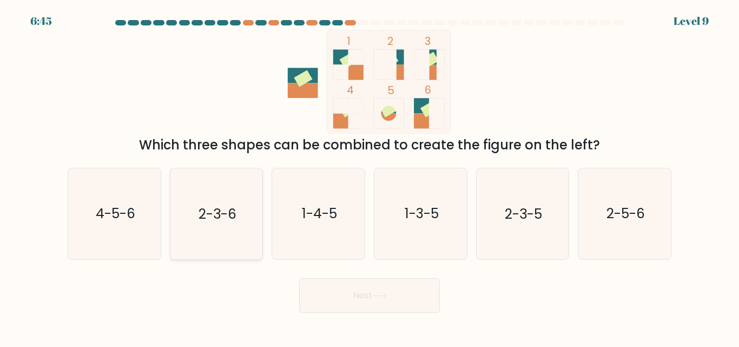
click at [233, 200] on icon "2-3-6" at bounding box center [216, 213] width 90 height 90
click at [370, 176] on input "b. 2-3-6" at bounding box center [370, 175] width 1 height 3
radio input "true"
click at [356, 289] on button "Next" at bounding box center [369, 295] width 141 height 35
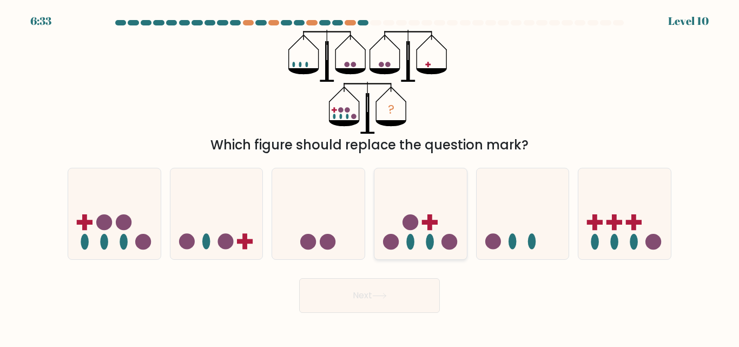
click at [426, 227] on icon at bounding box center [421, 213] width 93 height 76
click at [370, 176] on input "d." at bounding box center [370, 175] width 1 height 3
radio input "true"
click at [361, 297] on button "Next" at bounding box center [369, 295] width 141 height 35
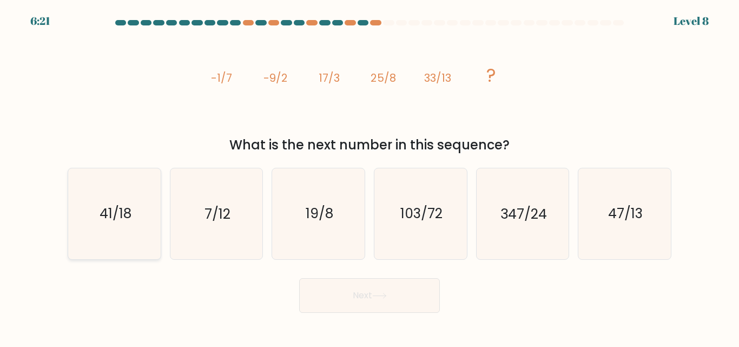
click at [101, 228] on icon "41/18" at bounding box center [114, 213] width 90 height 90
click at [370, 176] on input "a. 41/18" at bounding box center [370, 175] width 1 height 3
radio input "true"
click at [342, 283] on button "Next" at bounding box center [369, 295] width 141 height 35
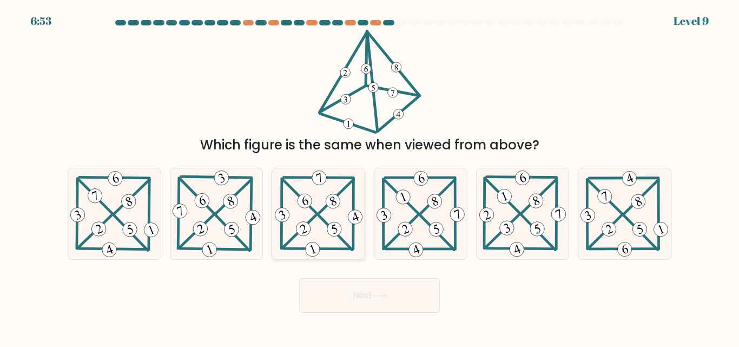
click at [321, 204] on icon at bounding box center [319, 213] width 92 height 90
click at [370, 176] on input "c." at bounding box center [370, 175] width 1 height 3
radio input "true"
click at [359, 296] on button "Next" at bounding box center [369, 295] width 141 height 35
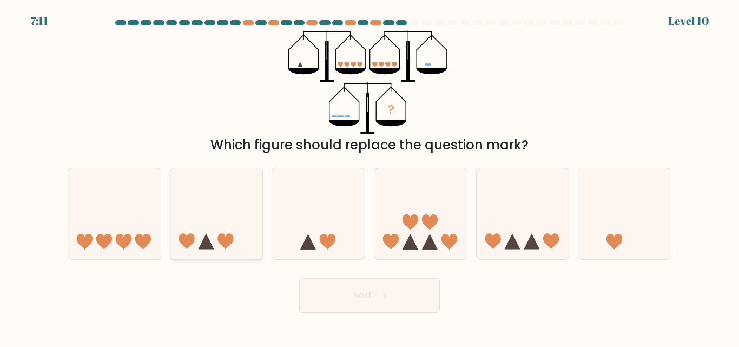
click at [223, 245] on icon at bounding box center [226, 242] width 16 height 16
click at [370, 176] on input "b." at bounding box center [370, 175] width 1 height 3
radio input "true"
click at [365, 294] on button "Next" at bounding box center [369, 295] width 141 height 35
